Goal: Navigation & Orientation: Find specific page/section

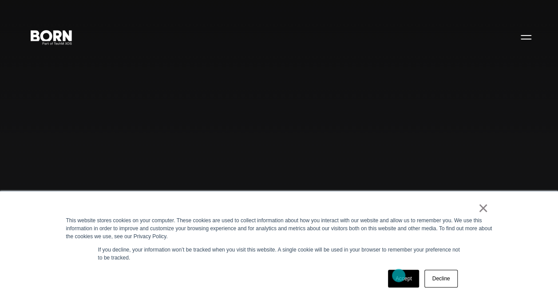
click at [398, 275] on link "Accept" at bounding box center [403, 279] width 31 height 18
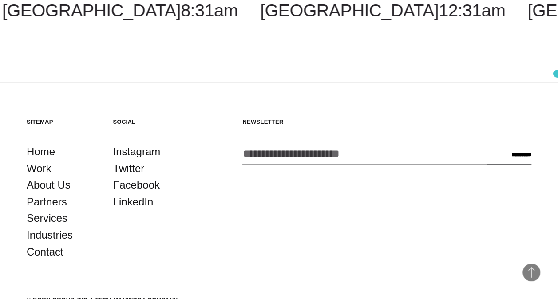
scroll to position [2179, 0]
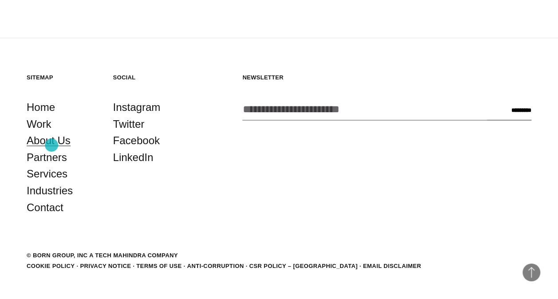
click at [51, 145] on link "About Us" at bounding box center [49, 140] width 44 height 17
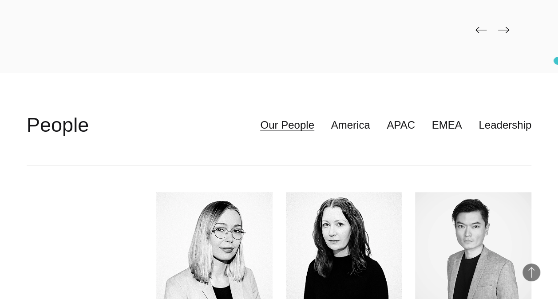
scroll to position [2044, 0]
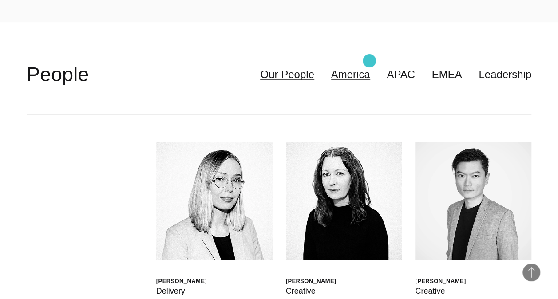
click at [369, 66] on link "America" at bounding box center [350, 74] width 39 height 17
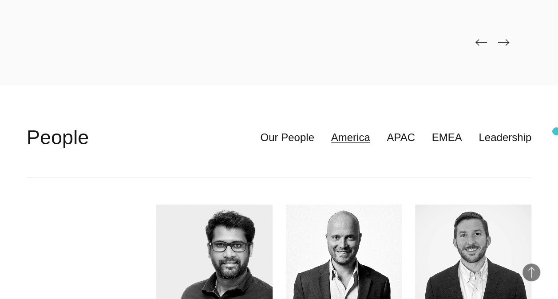
scroll to position [1988, 0]
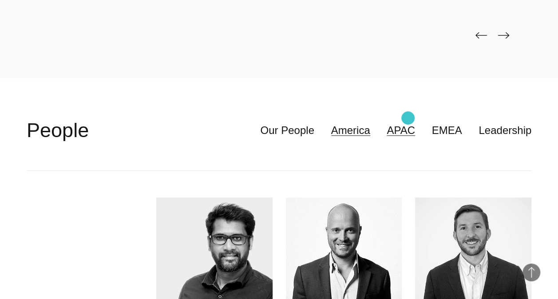
click at [408, 122] on link "APAC" at bounding box center [400, 130] width 28 height 17
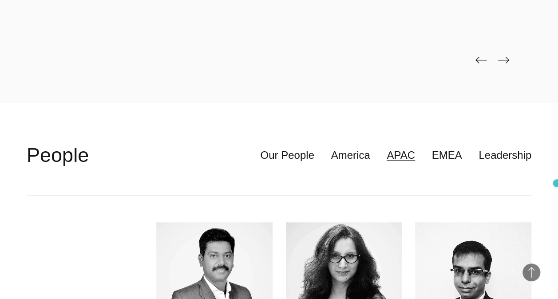
scroll to position [1977, 0]
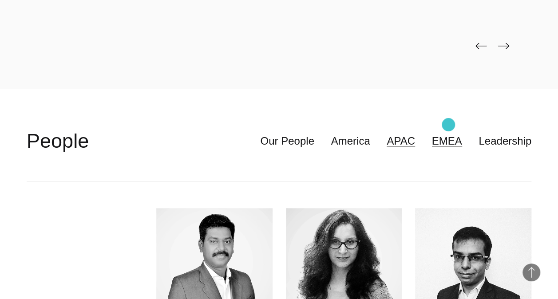
click at [448, 133] on link "EMEA" at bounding box center [447, 141] width 30 height 17
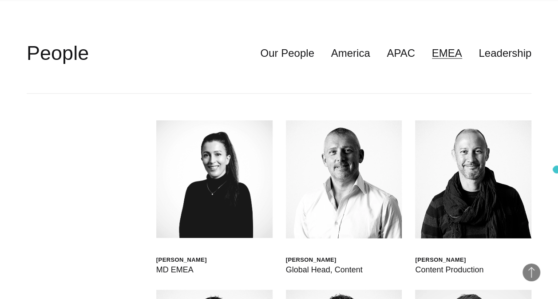
scroll to position [1903, 0]
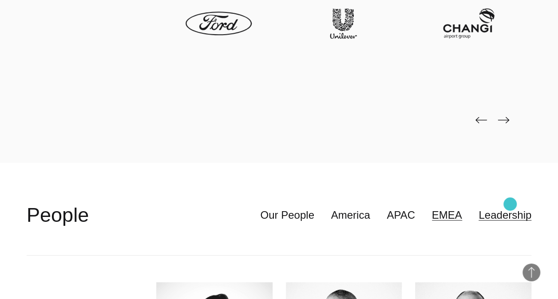
click at [509, 207] on link "Leadership" at bounding box center [504, 215] width 53 height 17
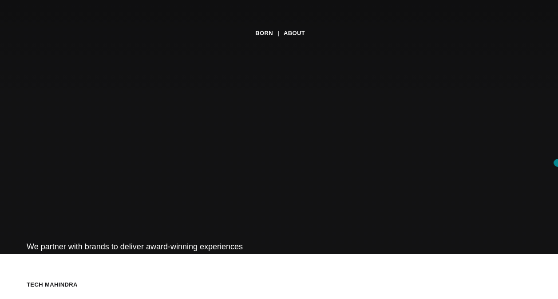
scroll to position [0, 0]
